Goal: Task Accomplishment & Management: Use online tool/utility

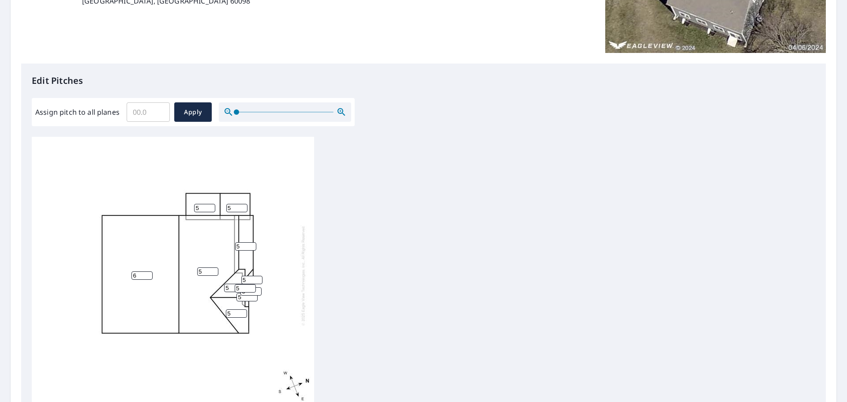
scroll to position [177, 0]
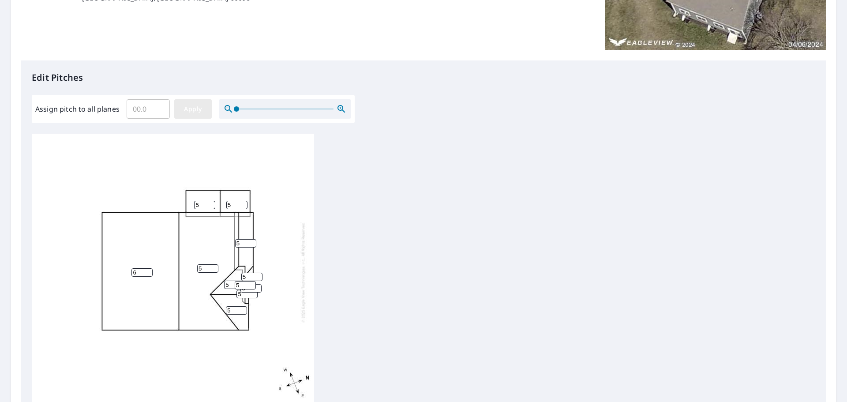
click at [201, 110] on span "Apply" at bounding box center [192, 109] width 23 height 11
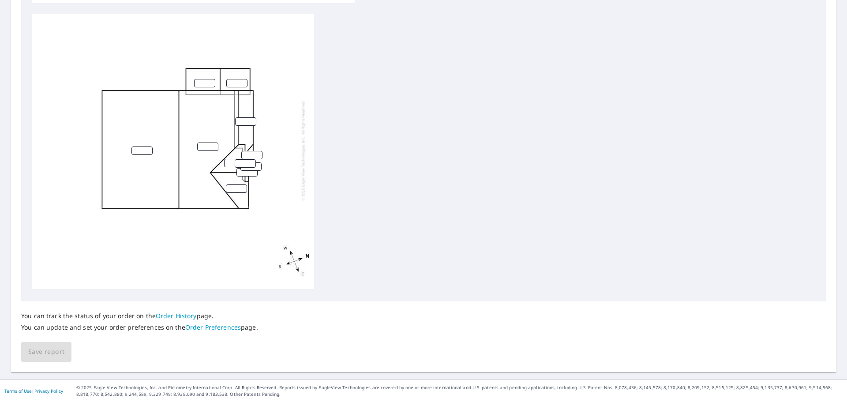
scroll to position [0, 0]
click at [44, 354] on span "Save report" at bounding box center [46, 351] width 36 height 11
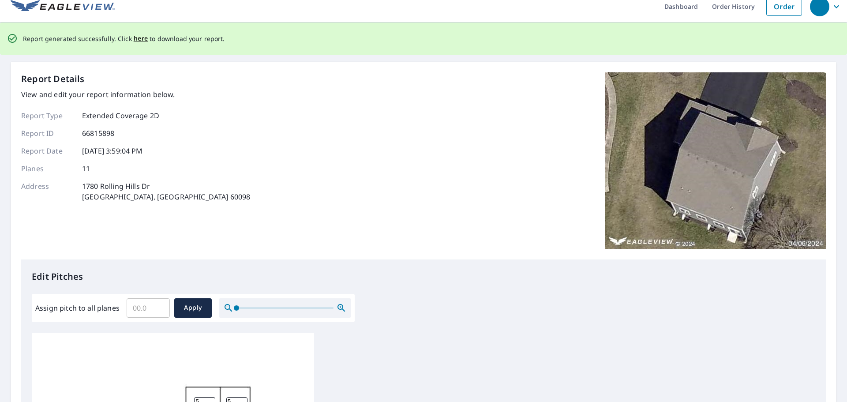
scroll to position [0, 0]
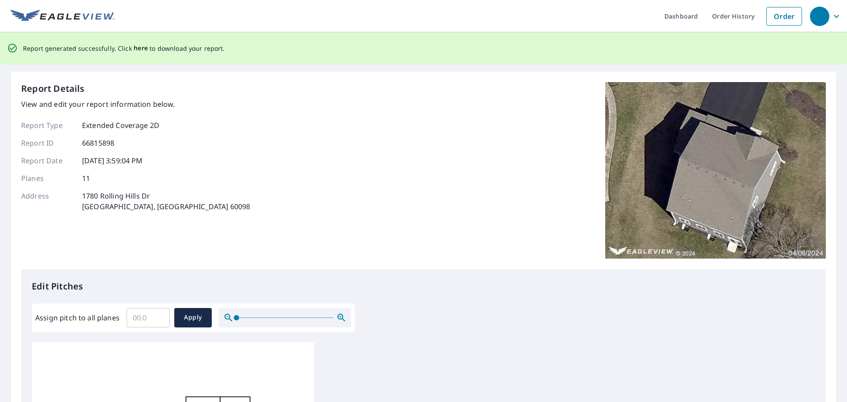
click at [138, 49] on span "here" at bounding box center [141, 48] width 15 height 11
